Goal: Navigation & Orientation: Find specific page/section

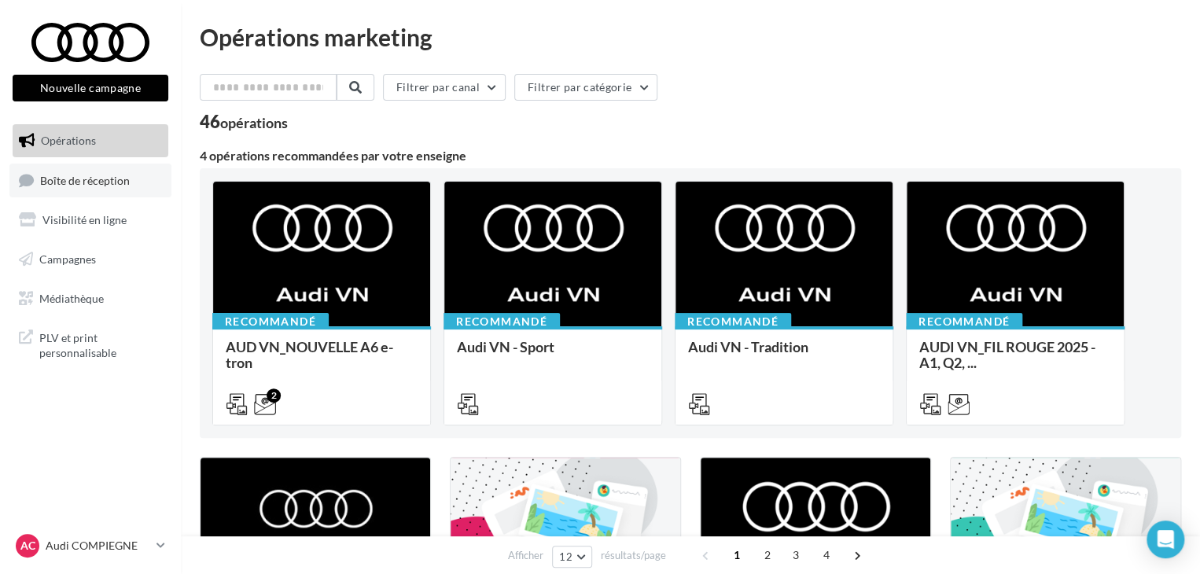
click at [119, 193] on link "Boîte de réception" at bounding box center [90, 181] width 162 height 34
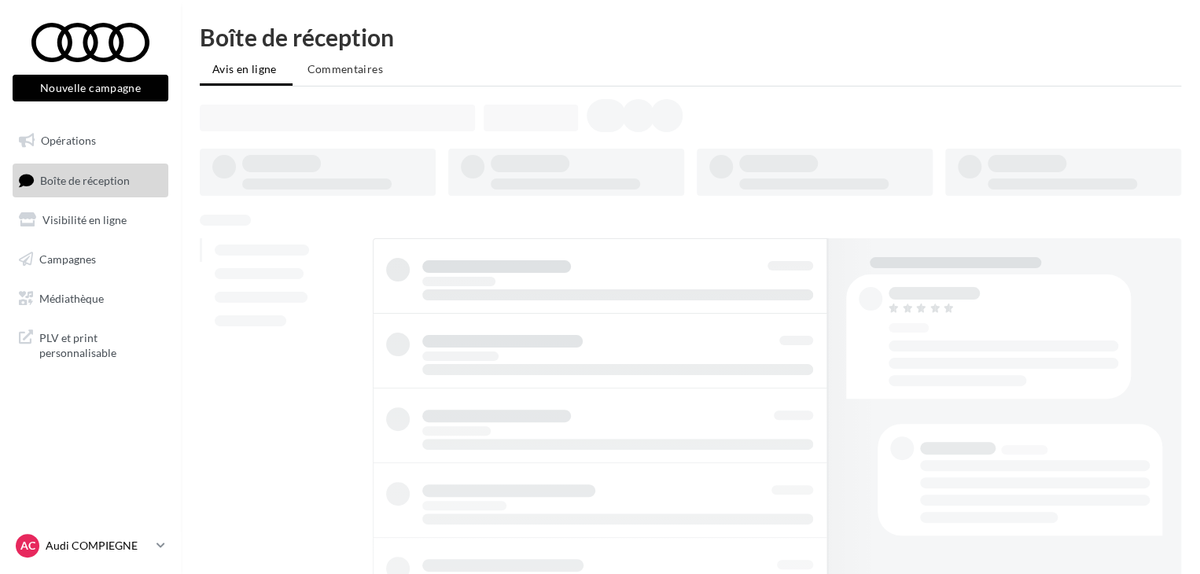
click at [94, 542] on p "Audi COMPIEGNE" at bounding box center [98, 546] width 105 height 16
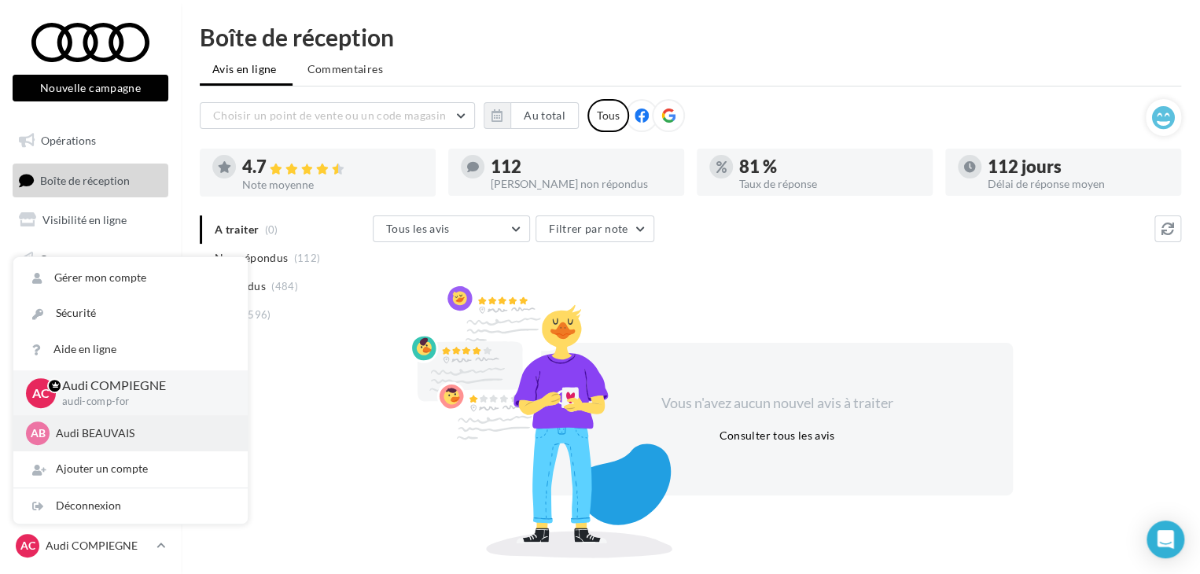
click at [120, 431] on p "Audi BEAUVAIS" at bounding box center [142, 433] width 173 height 16
